Goal: Task Accomplishment & Management: Complete application form

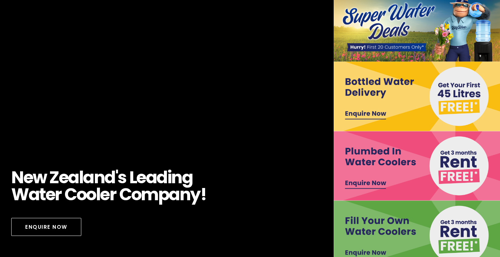
scroll to position [48, 0]
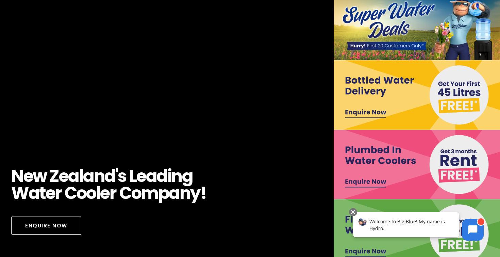
click at [370, 110] on img at bounding box center [417, 95] width 167 height 70
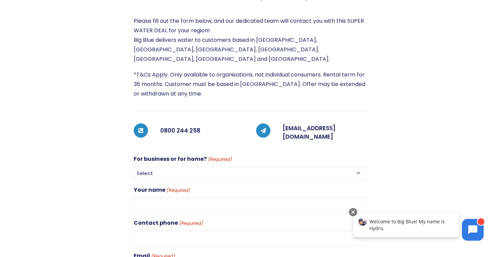
scroll to position [162, 0]
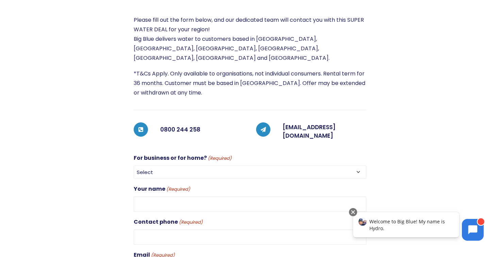
click at [254, 166] on select "Select For Business For Home" at bounding box center [250, 172] width 233 height 13
select select "For Business"
click at [199, 197] on input "Your name (Required)" at bounding box center [250, 204] width 233 height 15
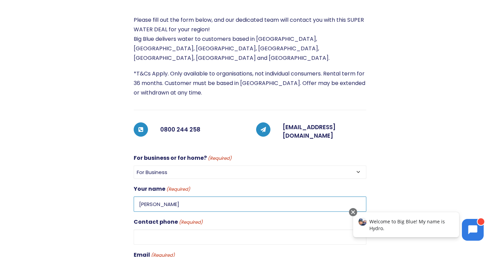
type input "Tim Blake"
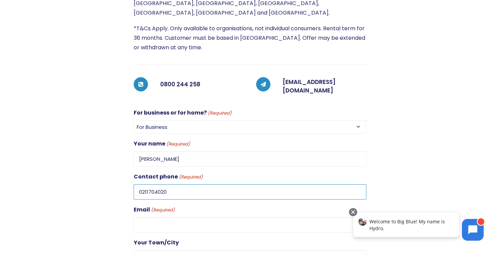
scroll to position [208, 0]
type input "0211704020"
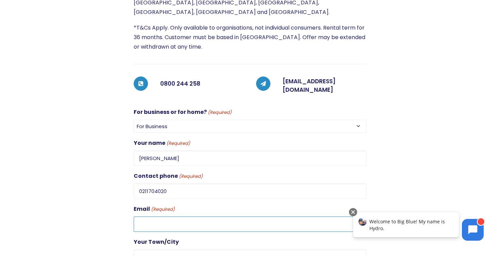
click at [152, 217] on input "Email (Required)" at bounding box center [250, 224] width 233 height 15
type input "tim@silotheatre.co.nz"
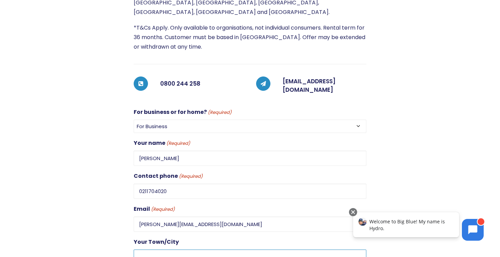
click at [154, 250] on input "Your Town/City" at bounding box center [250, 257] width 233 height 15
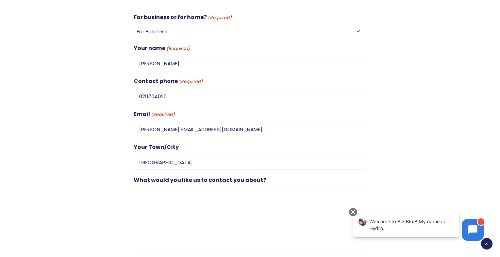
scroll to position [303, 0]
type input "Auckland"
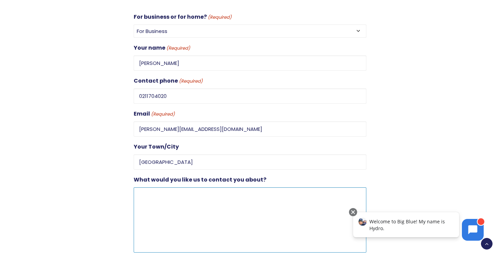
click at [170, 196] on textarea "What would you like us to contact you about?" at bounding box center [250, 219] width 233 height 65
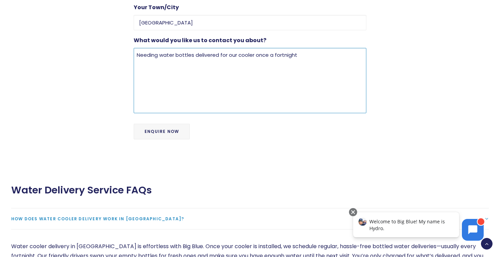
scroll to position [444, 0]
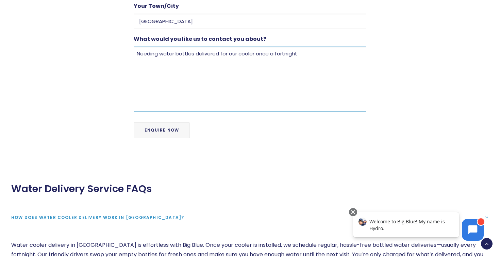
type textarea "Needing water bottles delivered for our cooler once a fortnight"
click at [150, 123] on input "Enquire Now" at bounding box center [162, 131] width 56 height 16
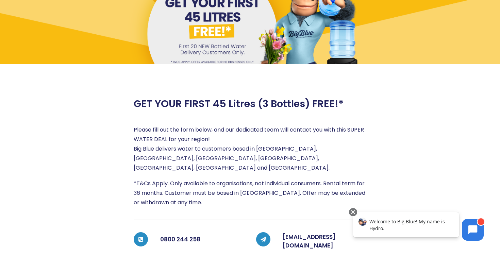
scroll to position [35, 0]
